Goal: Task Accomplishment & Management: Use online tool/utility

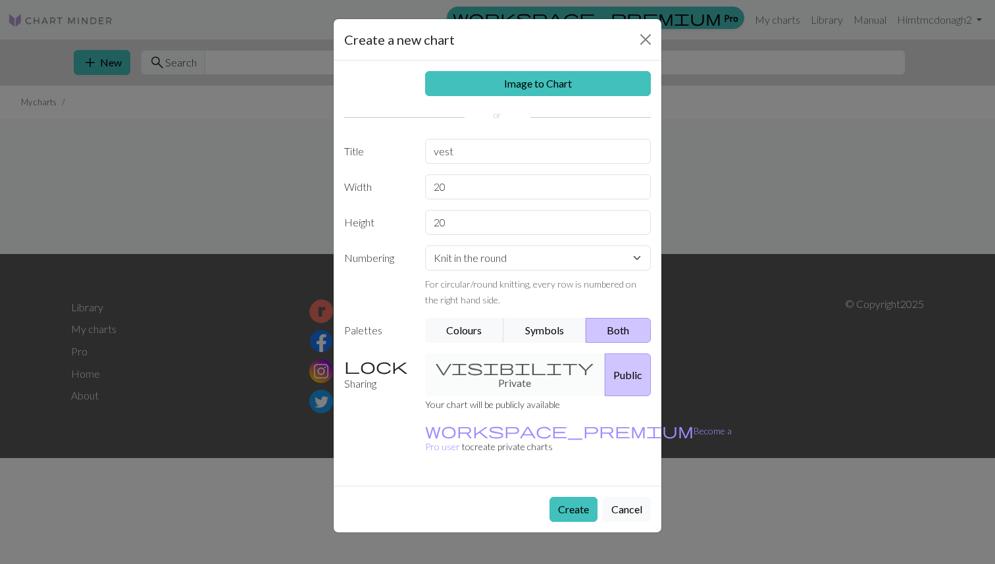
select select "round"
click at [538, 325] on button "Symbols" at bounding box center [544, 330] width 83 height 25
click at [501, 366] on div "visibility Private Public" at bounding box center [538, 374] width 242 height 43
click at [462, 177] on input "20" at bounding box center [538, 186] width 226 height 25
click at [463, 219] on input "20" at bounding box center [538, 222] width 226 height 25
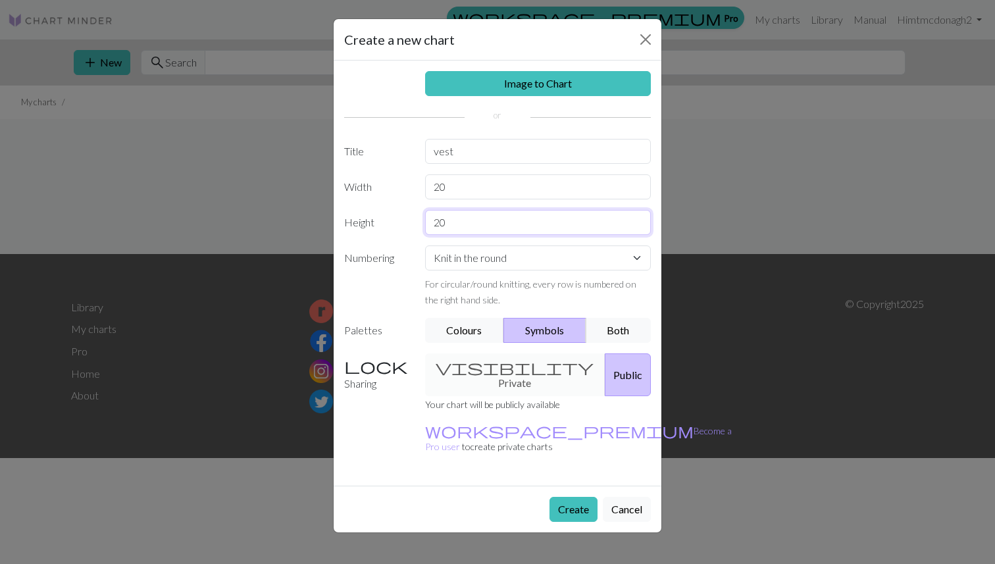
click at [463, 219] on input "20" at bounding box center [538, 222] width 226 height 25
click at [453, 178] on input "20" at bounding box center [538, 186] width 226 height 25
click at [470, 176] on input "20" at bounding box center [538, 186] width 226 height 25
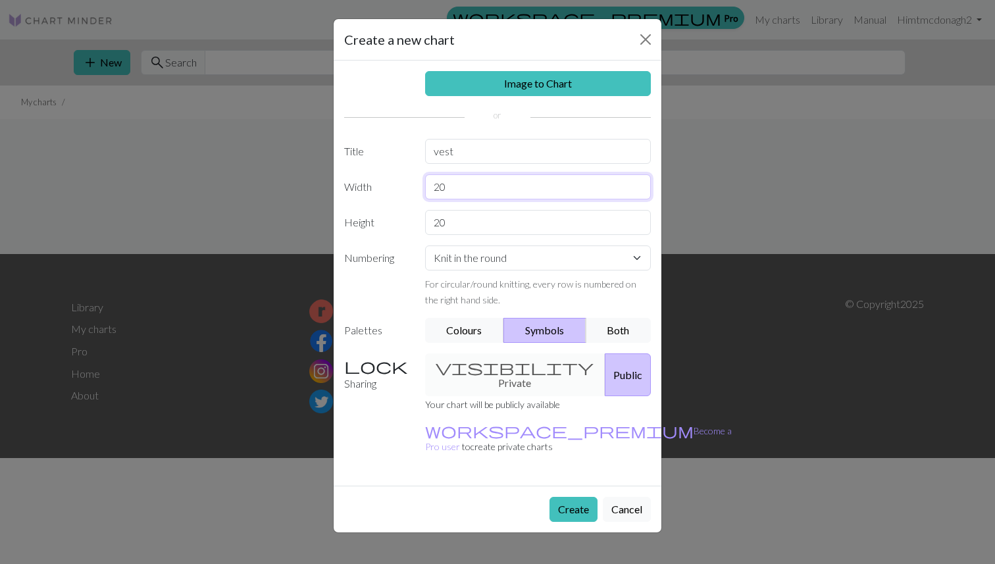
click at [470, 176] on input "20" at bounding box center [538, 186] width 226 height 25
type input "80"
click at [461, 230] on input "20" at bounding box center [538, 222] width 226 height 25
type input "2"
type input "64"
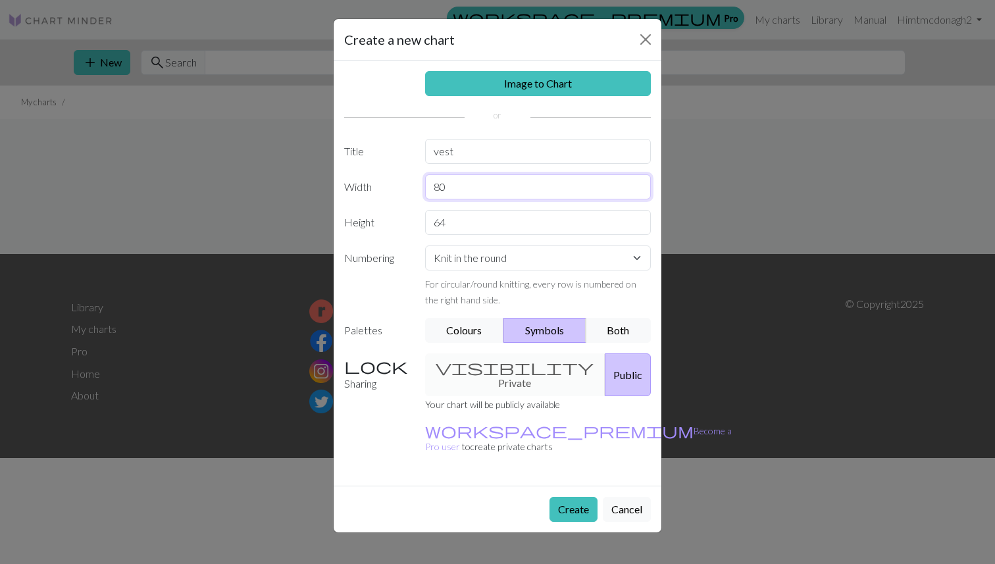
click at [459, 178] on input "80" at bounding box center [538, 186] width 226 height 25
type input "88"
click at [450, 218] on input "64" at bounding box center [538, 222] width 226 height 25
type input "75"
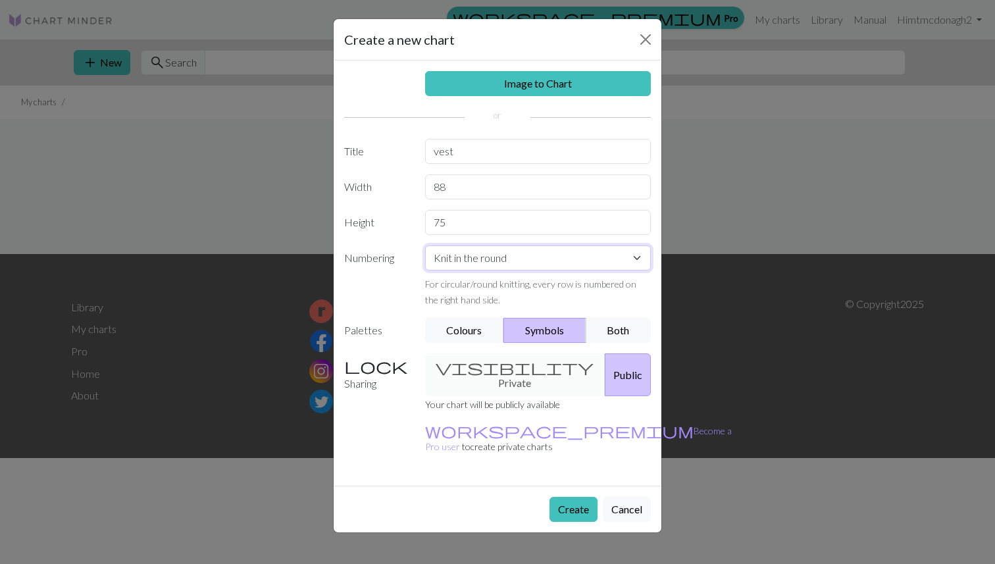
click at [477, 257] on select "Knit flat Knit in the round Lace knitting Cross stitch" at bounding box center [538, 257] width 226 height 25
click at [425, 245] on select "Knit flat Knit in the round Lace knitting Cross stitch" at bounding box center [538, 257] width 226 height 25
click at [571, 497] on button "Create" at bounding box center [573, 509] width 48 height 25
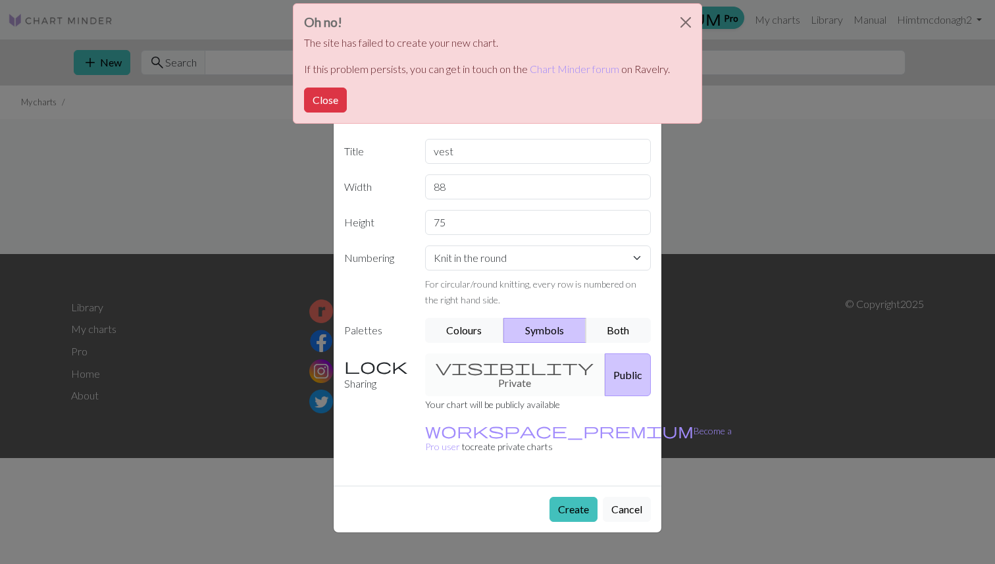
click at [793, 442] on div "Create a new chart Image to Chart Title vest Width 88 Height 75 Numbering Knit …" at bounding box center [497, 282] width 995 height 564
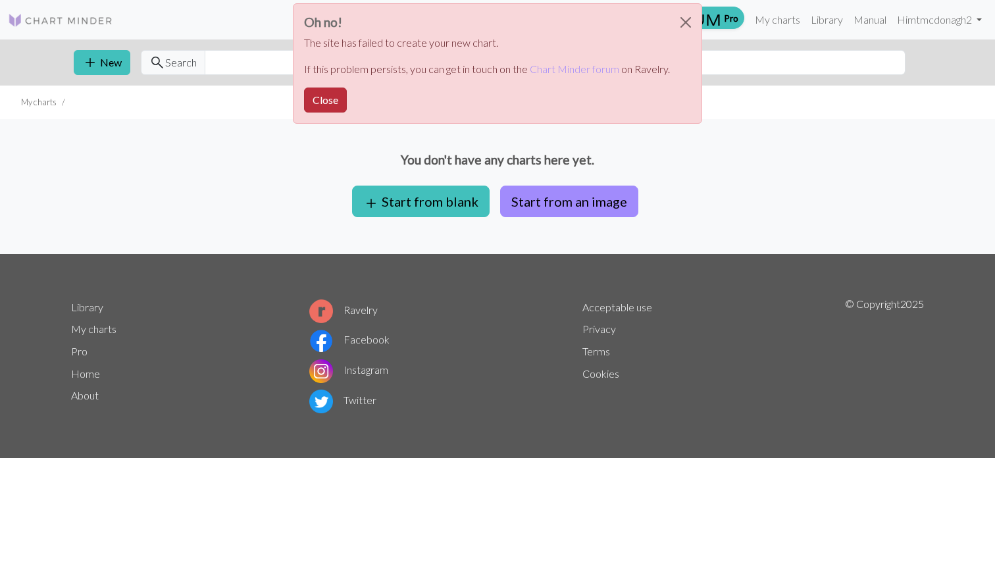
click at [317, 93] on button "Close" at bounding box center [325, 100] width 43 height 25
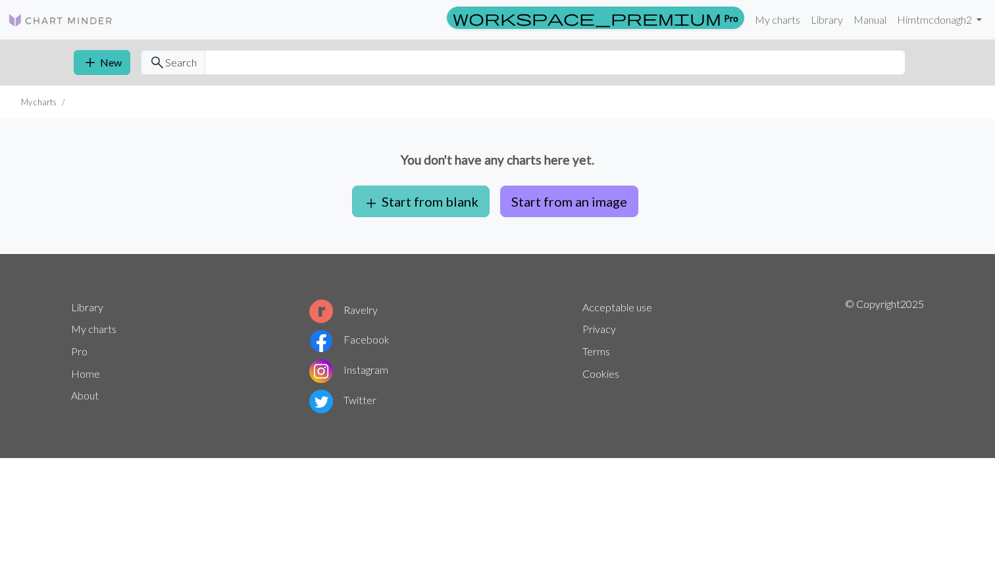
click at [411, 207] on button "add Start from blank" at bounding box center [421, 202] width 138 height 32
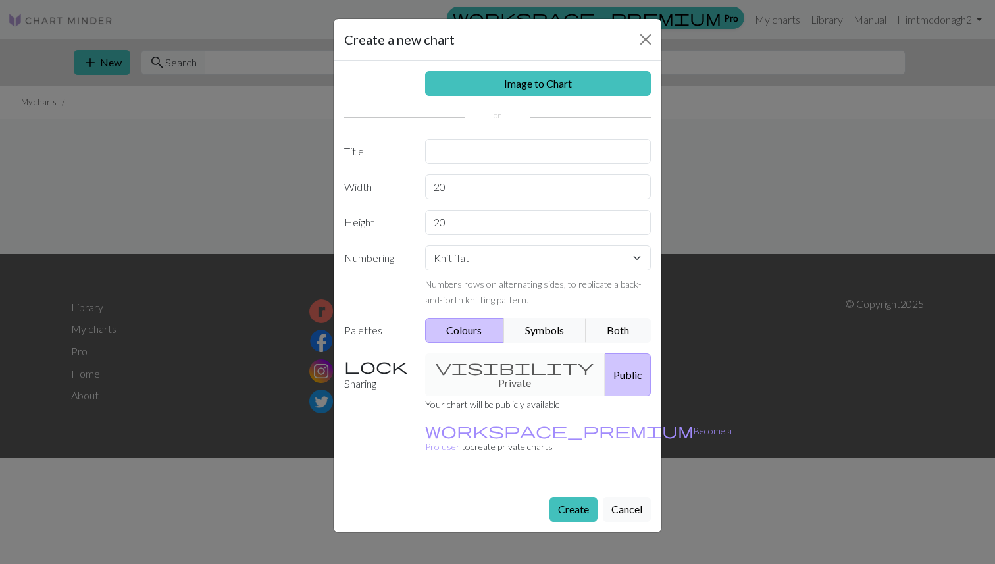
click at [453, 168] on div "Image to Chart Title Width 20 Height 20 Numbering Knit flat Knit in the round L…" at bounding box center [498, 273] width 328 height 425
click at [453, 194] on input "20" at bounding box center [538, 186] width 226 height 25
type input "80"
click at [446, 226] on input "20" at bounding box center [538, 222] width 226 height 25
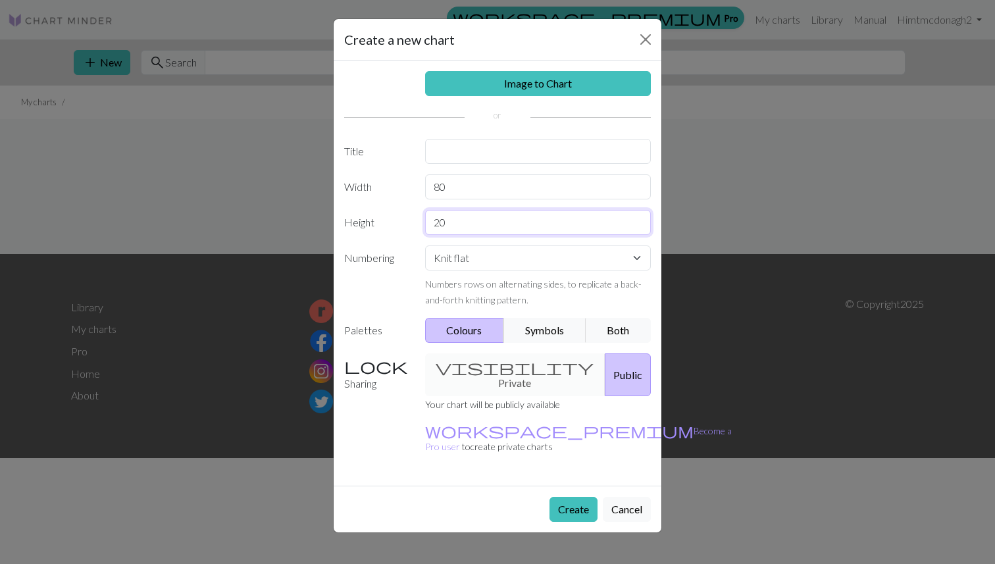
click at [446, 226] on input "20" at bounding box center [538, 222] width 226 height 25
click at [457, 216] on input "75" at bounding box center [538, 222] width 226 height 25
type input "75"
click at [451, 151] on input "text" at bounding box center [538, 151] width 226 height 25
type input "vest"
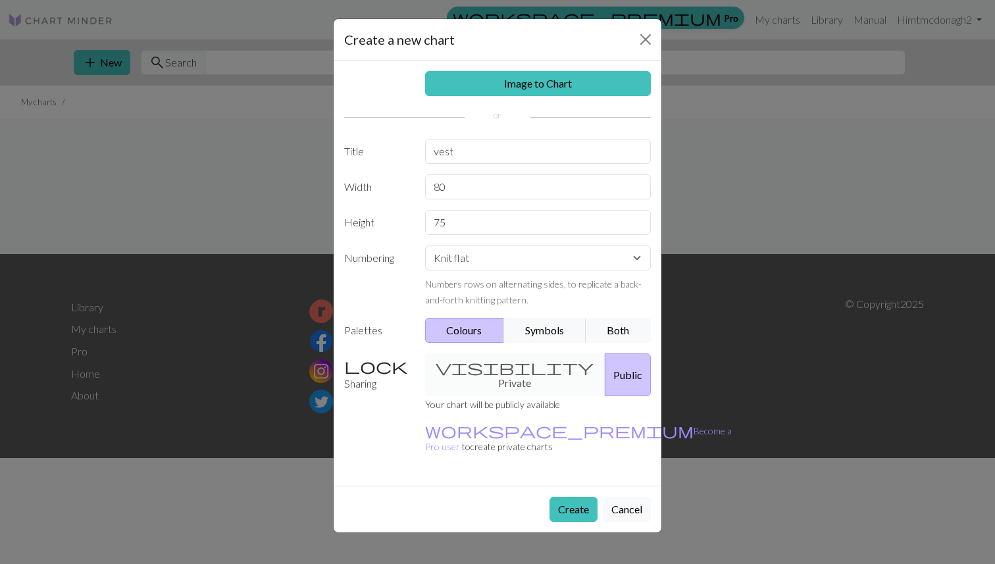
click at [453, 276] on div "Numbers rows on alternating sides, to replicate a back-and-forth knitting patte…" at bounding box center [538, 292] width 226 height 32
click at [452, 271] on div "Knit flat Knit in the round Lace knitting Cross stitch Numbers rows on alternat…" at bounding box center [538, 276] width 242 height 62
click at [452, 263] on select "Knit flat Knit in the round Lace knitting Cross stitch" at bounding box center [538, 257] width 226 height 25
select select "round"
click at [425, 245] on select "Knit flat Knit in the round Lace knitting Cross stitch" at bounding box center [538, 257] width 226 height 25
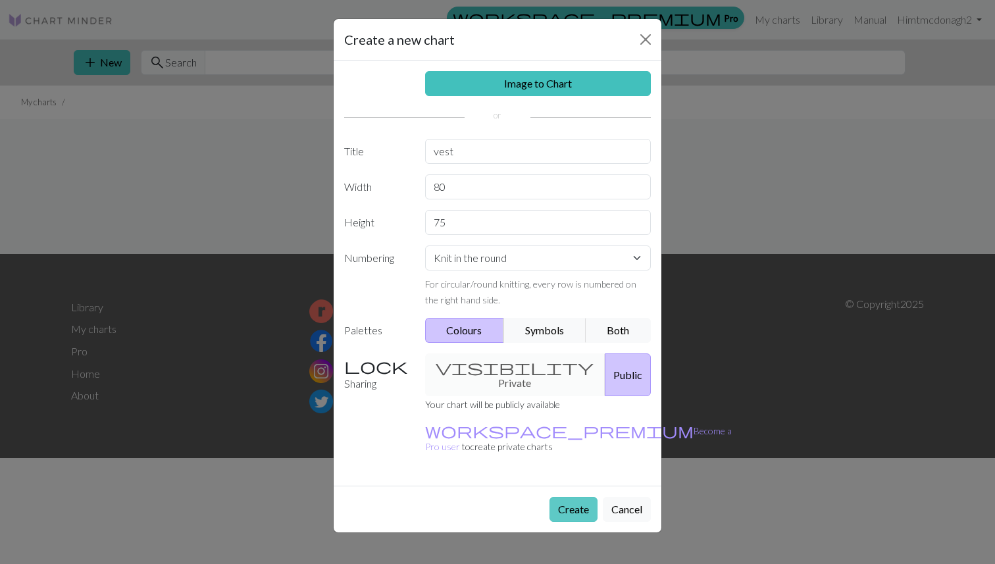
click at [568, 497] on button "Create" at bounding box center [573, 509] width 48 height 25
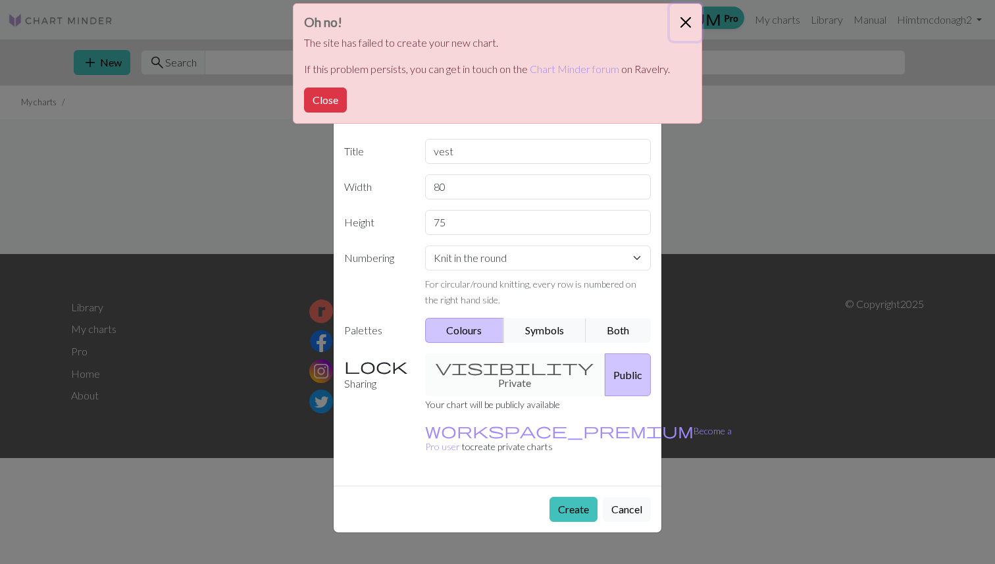
click at [691, 19] on button "Close" at bounding box center [686, 22] width 32 height 37
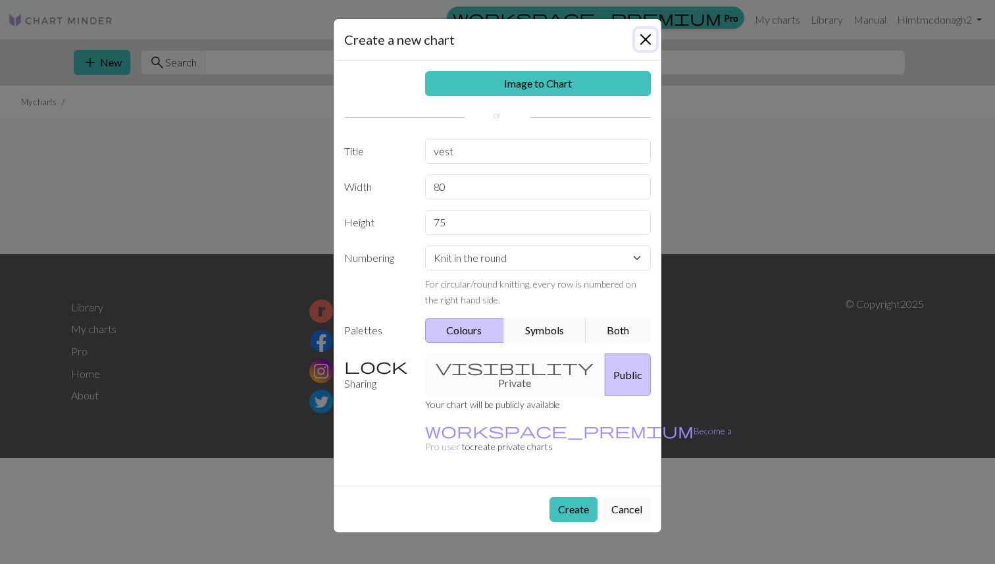
click at [638, 39] on button "Close" at bounding box center [645, 39] width 21 height 21
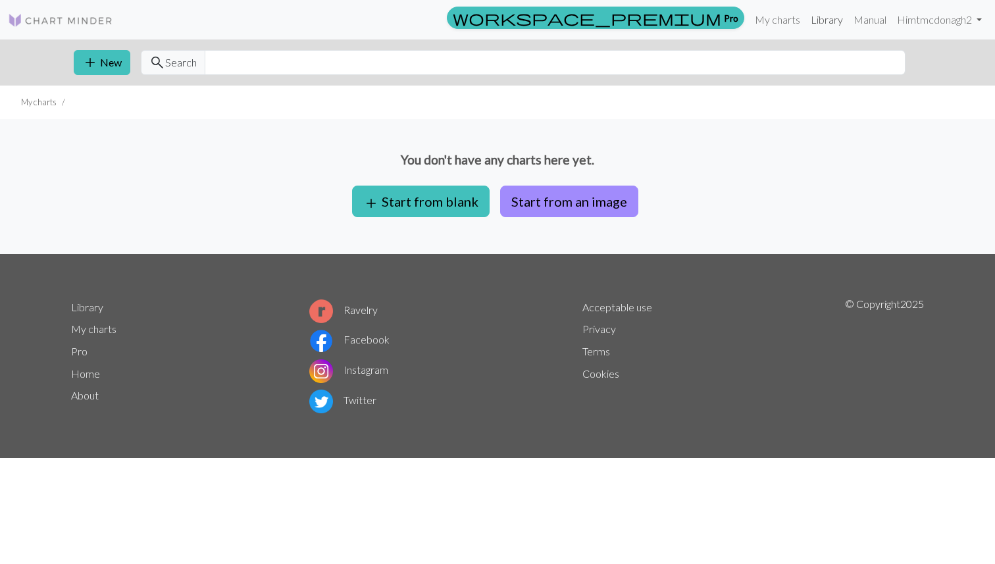
click at [839, 25] on link "Library" at bounding box center [826, 20] width 43 height 26
